Goal: Check status

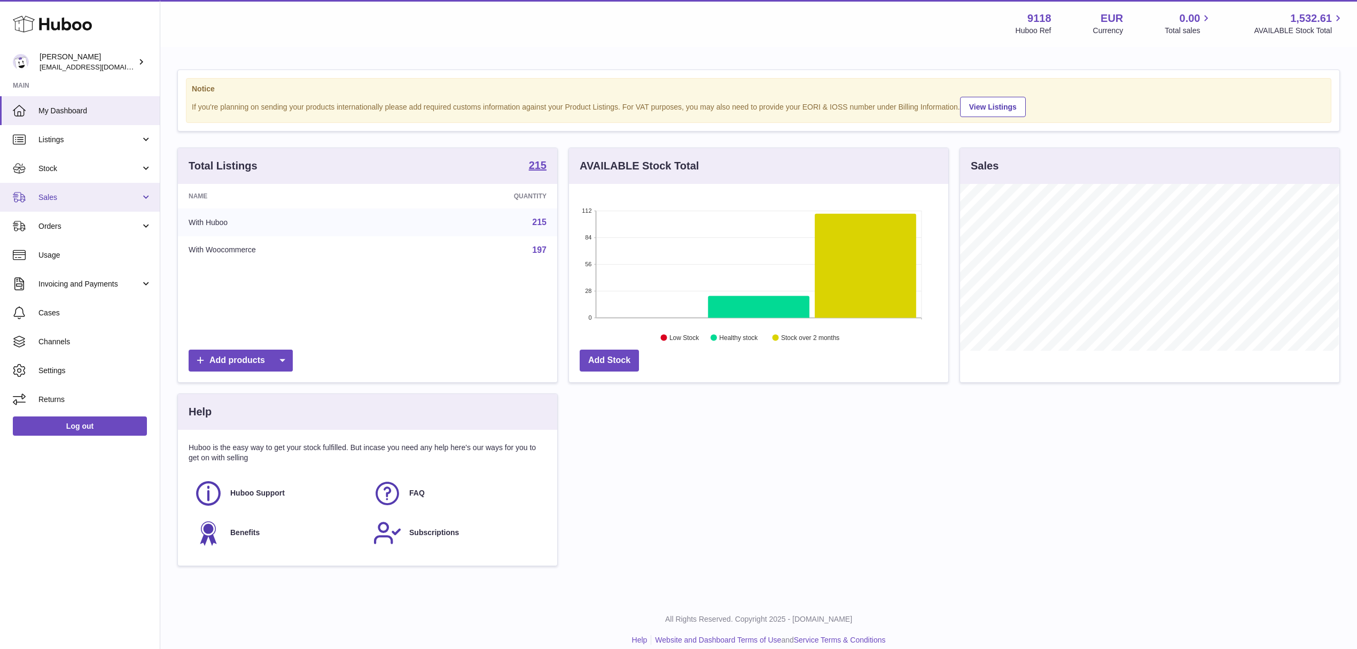
scroll to position [167, 379]
click at [122, 195] on span "Sales" at bounding box center [89, 197] width 102 height 10
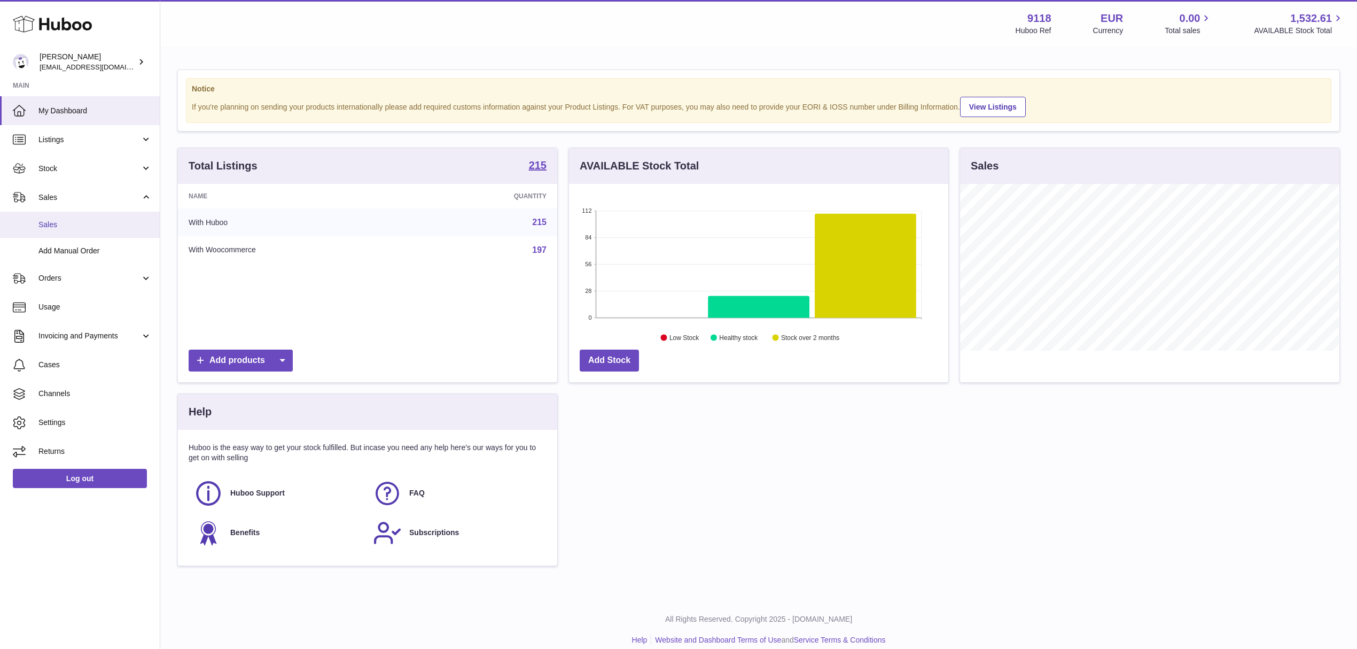
click at [98, 225] on span "Sales" at bounding box center [94, 225] width 113 height 10
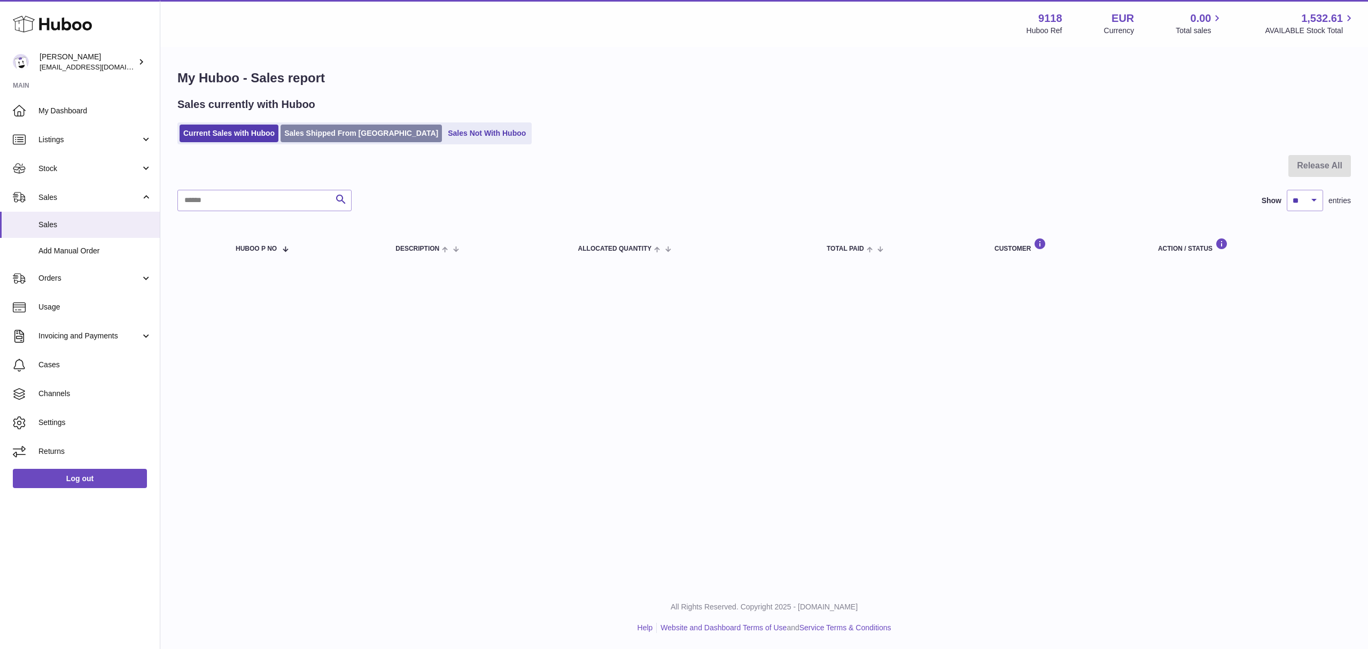
click at [357, 137] on link "Sales Shipped From Huboo" at bounding box center [361, 133] width 161 height 18
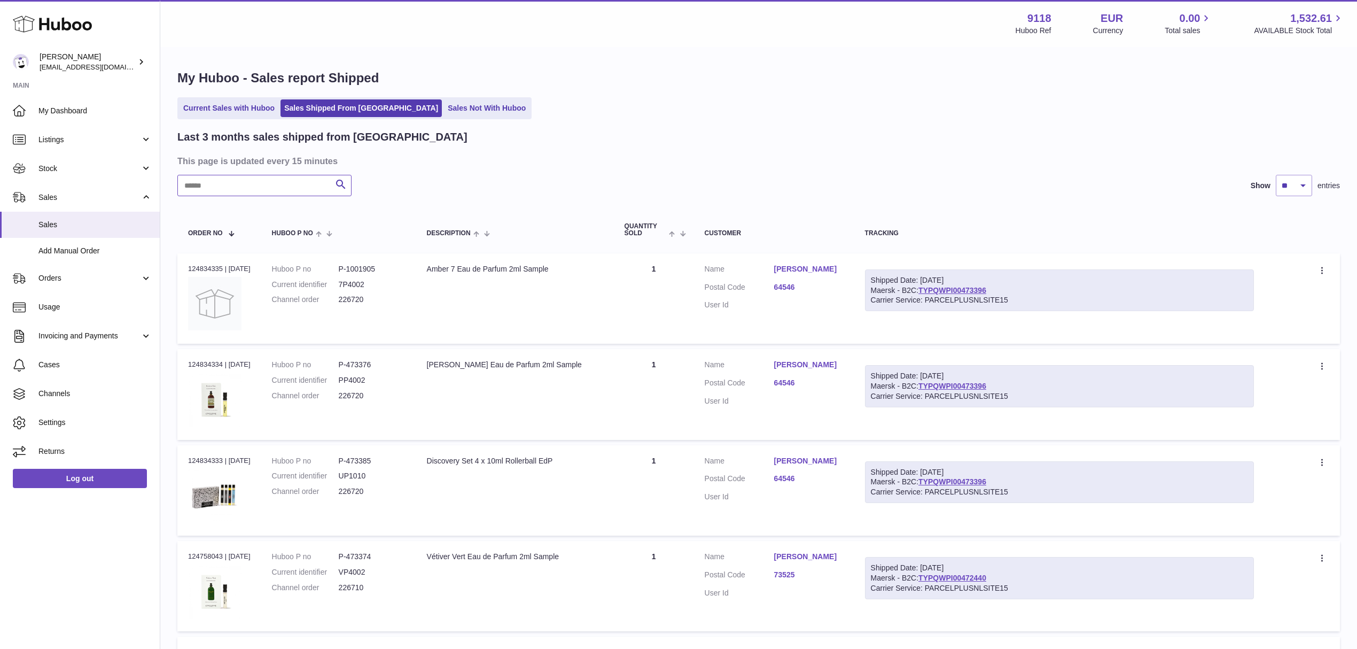
click at [253, 184] on input "text" at bounding box center [264, 185] width 174 height 21
paste input "******"
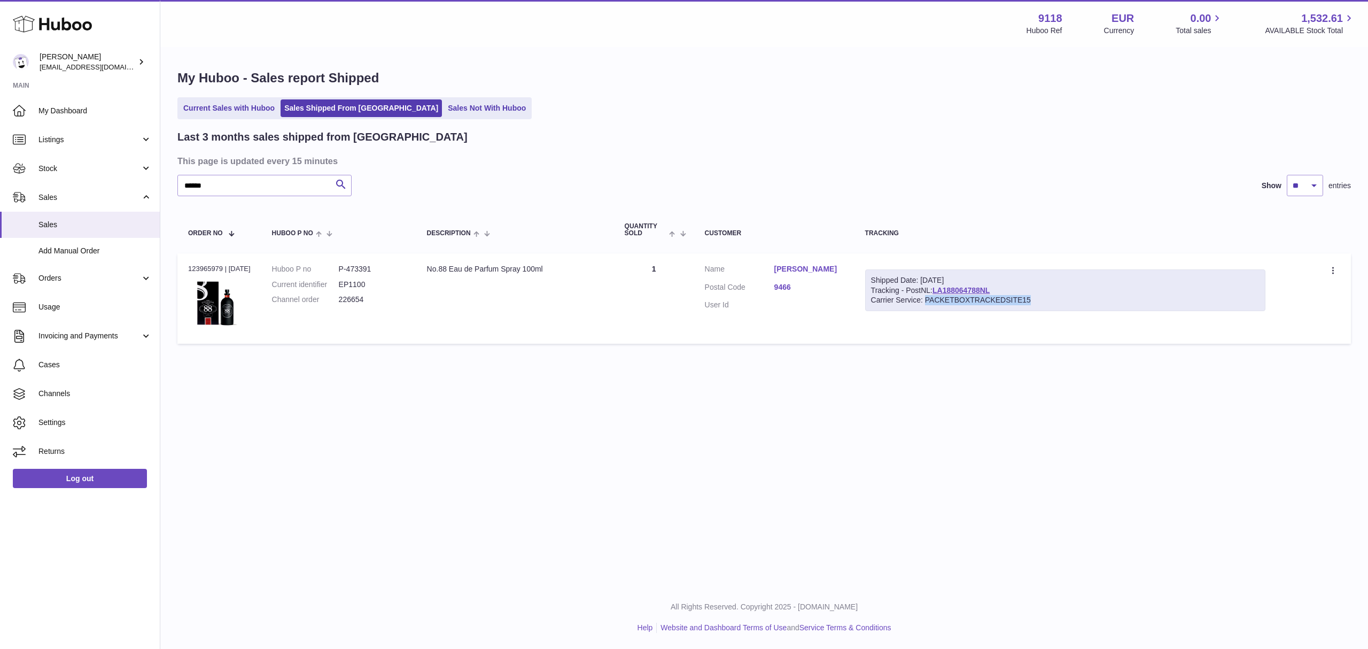
drag, startPoint x: 1021, startPoint y: 302, endPoint x: 938, endPoint y: 307, distance: 82.4
click at [938, 307] on div "Shipped Date: 2nd Sep 2025 Tracking - PostNL: LA188064788NL Carrier Service: PA…" at bounding box center [1065, 290] width 401 height 42
drag, startPoint x: 252, startPoint y: 186, endPoint x: 153, endPoint y: 185, distance: 99.4
click at [153, 185] on div "Huboo Freddie Sawkins internalAdmin-9118@internal.huboo.com Main My Dashboard L…" at bounding box center [684, 324] width 1368 height 649
paste input "text"
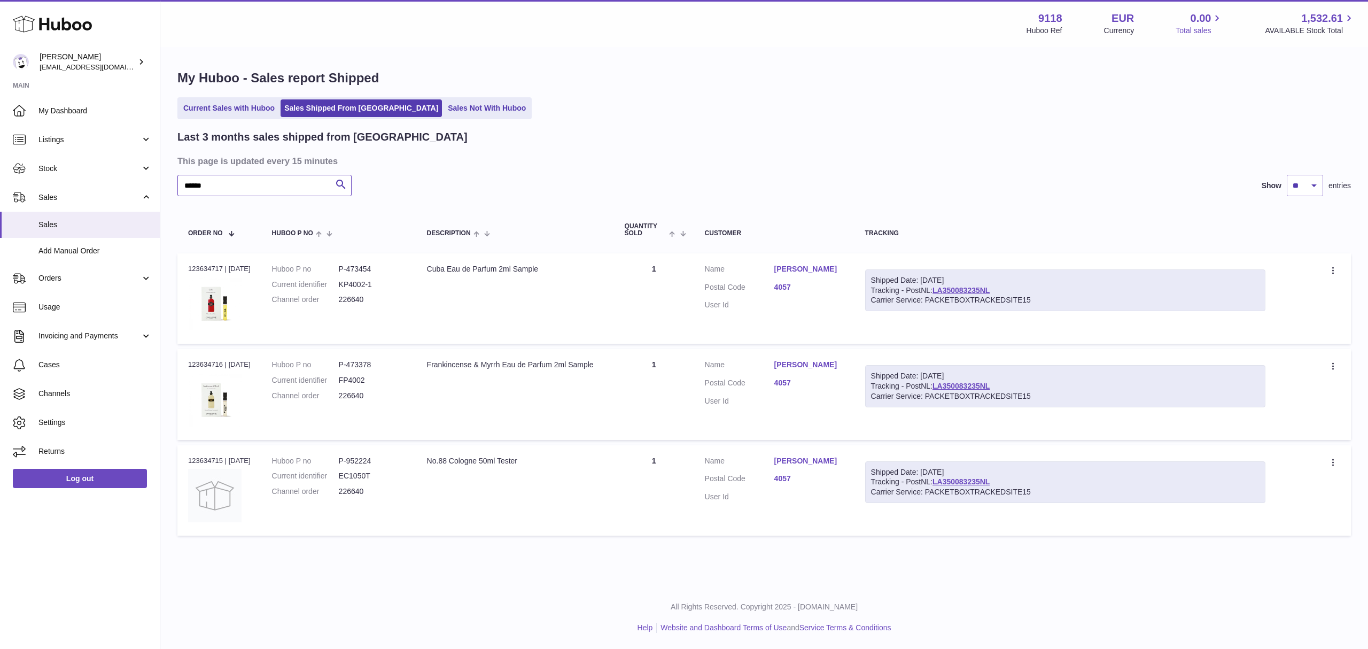
type input "******"
click at [985, 286] on link "LA350083235NL" at bounding box center [960, 290] width 57 height 9
